Goal: Check status: Check status

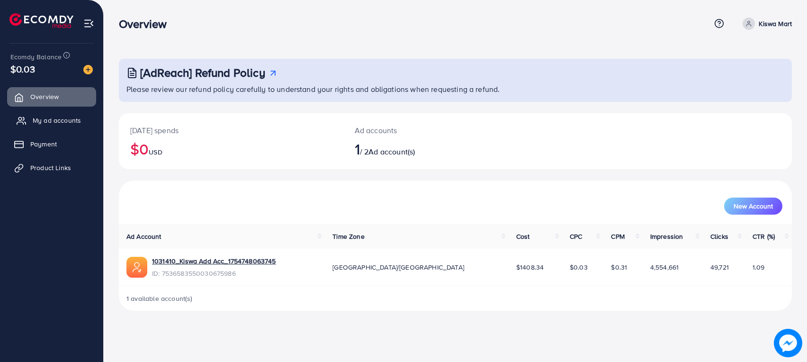
click at [46, 116] on span "My ad accounts" at bounding box center [57, 120] width 48 height 9
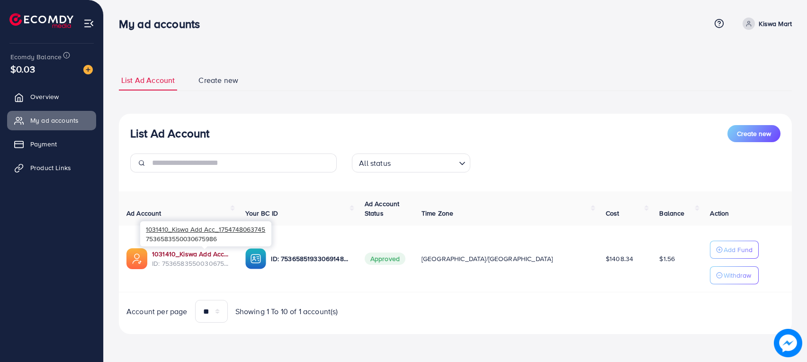
click at [222, 252] on link "1031410_Kiswa Add Acc_1754748063745" at bounding box center [191, 253] width 78 height 9
